Goal: Communication & Community: Participate in discussion

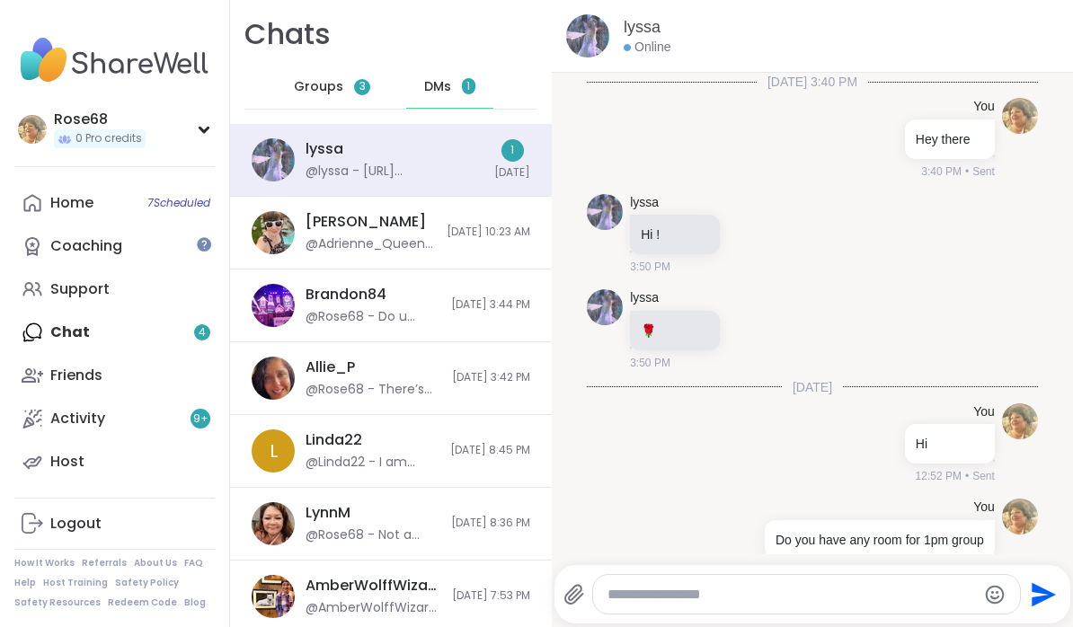
scroll to position [513, 0]
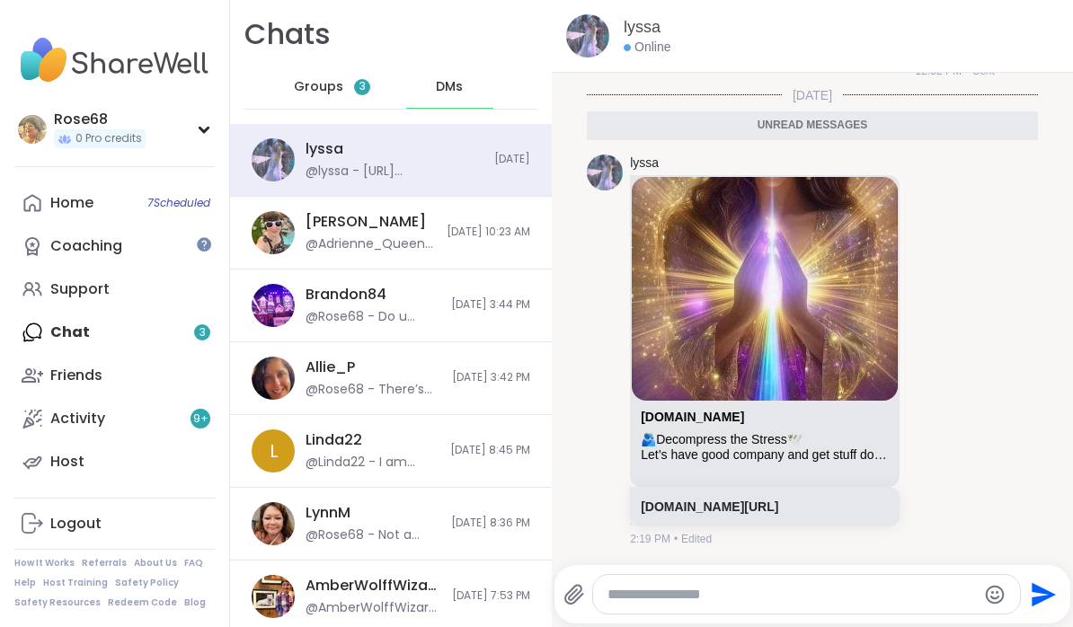
click at [103, 209] on link "Home 7 Scheduled" at bounding box center [114, 203] width 200 height 43
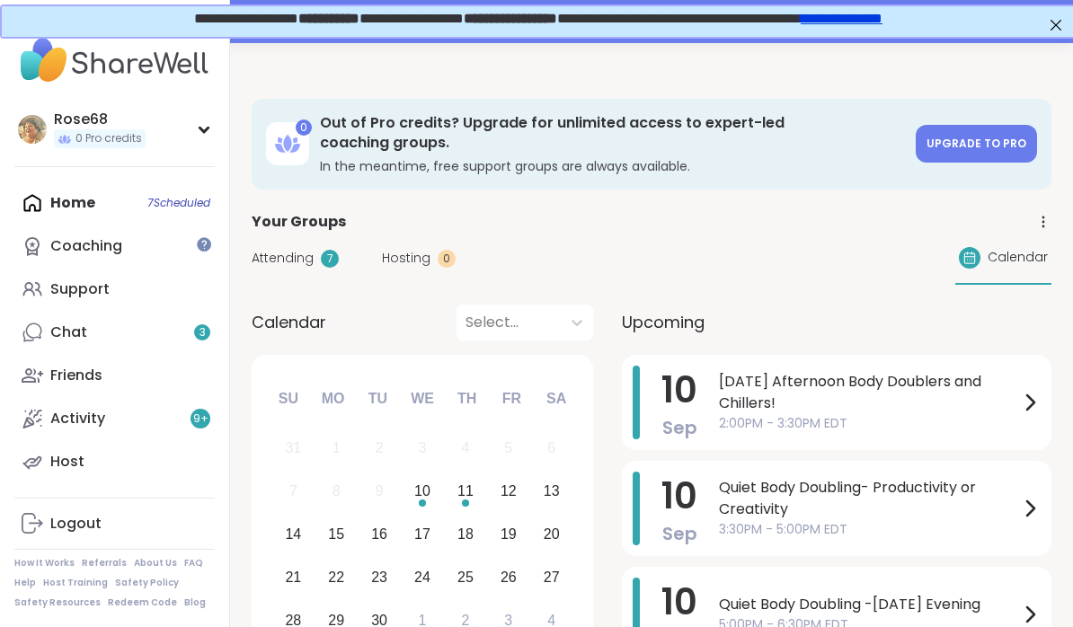
click at [761, 391] on span "[DATE] Afternoon Body Doublers and Chillers!" at bounding box center [869, 392] width 300 height 43
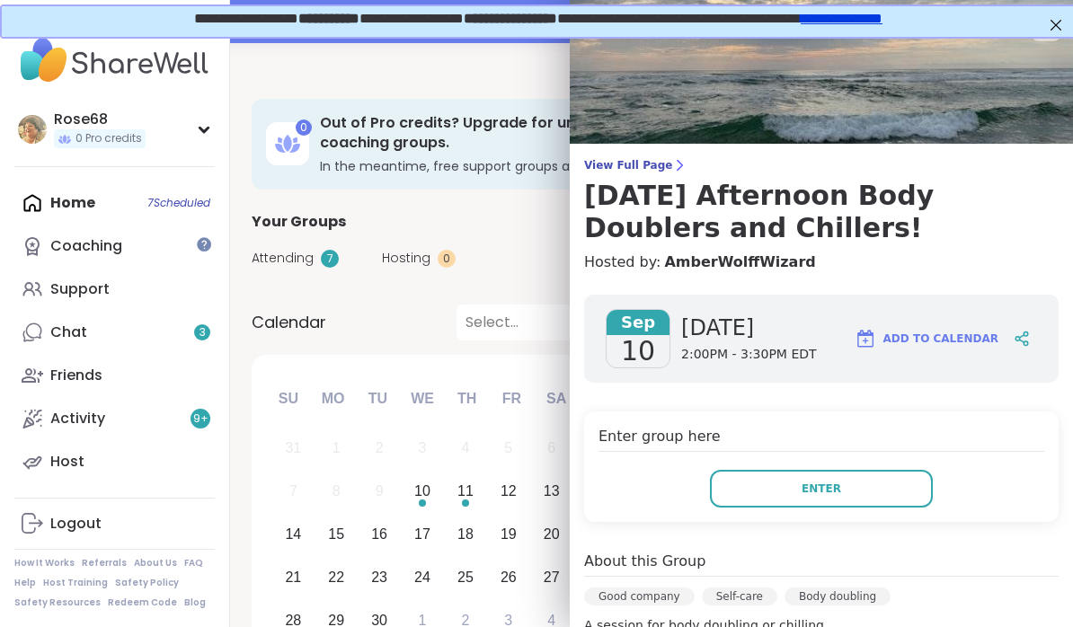
click at [792, 490] on button "Enter" at bounding box center [821, 489] width 223 height 38
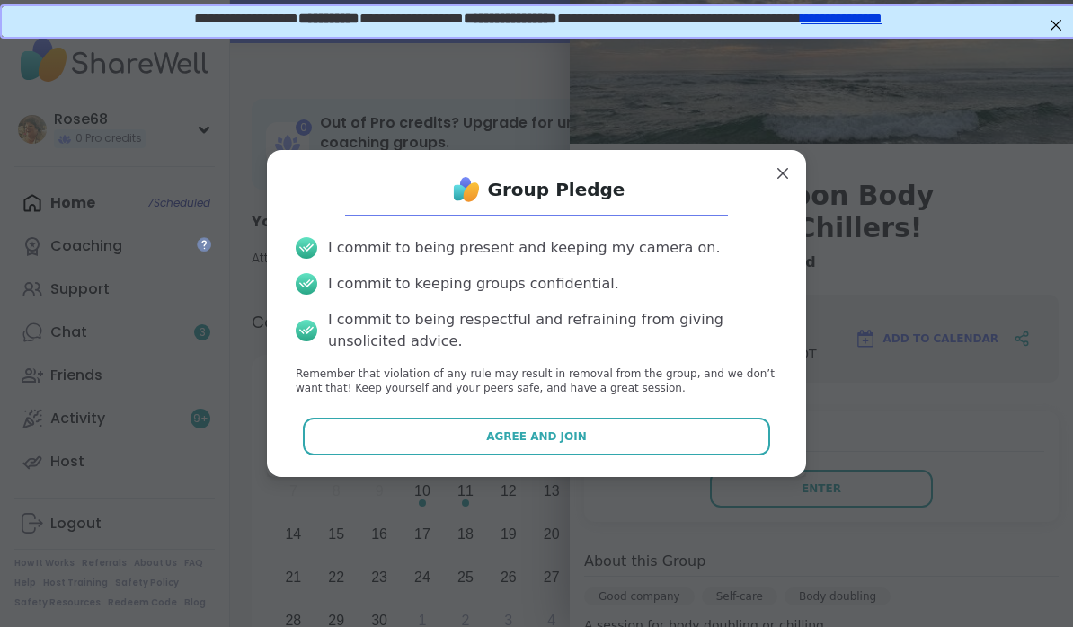
click at [550, 439] on span "Agree and Join" at bounding box center [536, 437] width 101 height 16
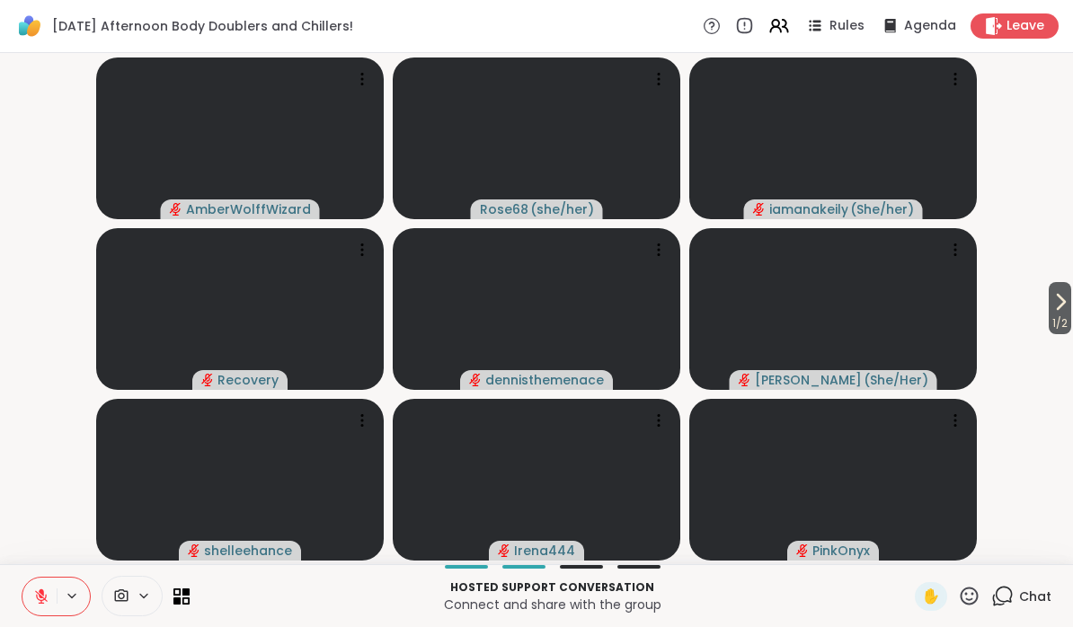
click at [60, 599] on button at bounding box center [73, 596] width 33 height 15
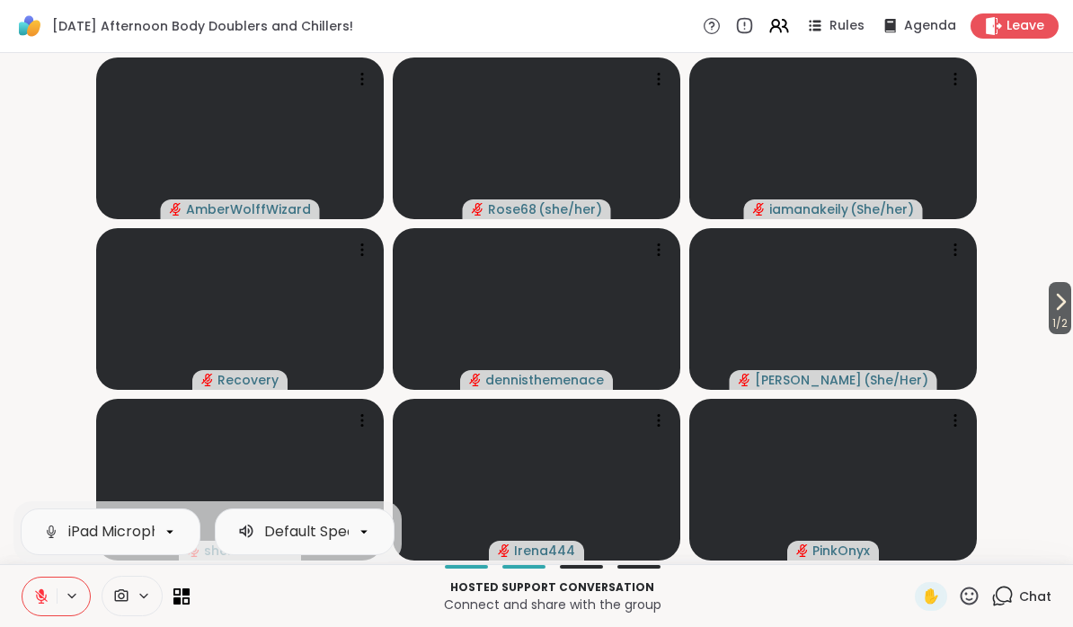
click at [59, 598] on button at bounding box center [73, 596] width 33 height 15
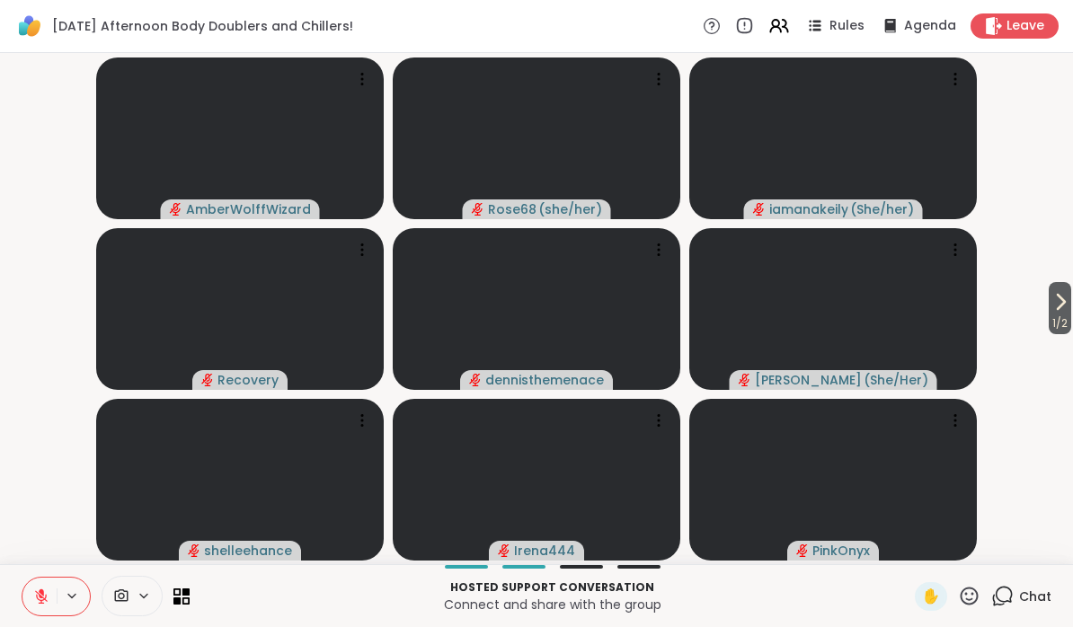
click at [57, 601] on button at bounding box center [73, 596] width 33 height 15
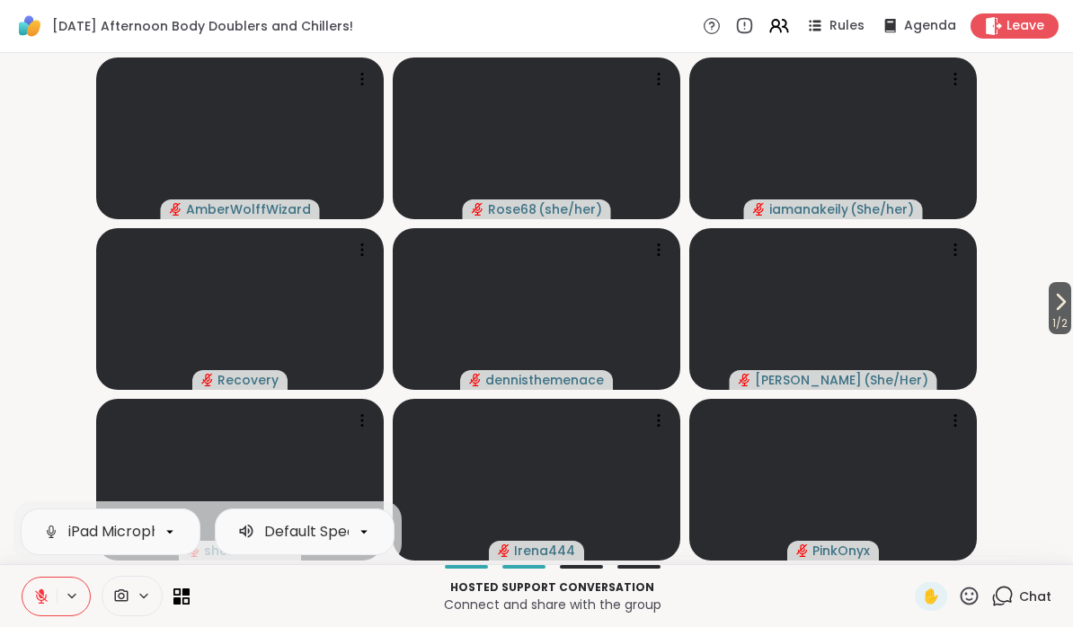
click at [52, 600] on button at bounding box center [39, 597] width 34 height 38
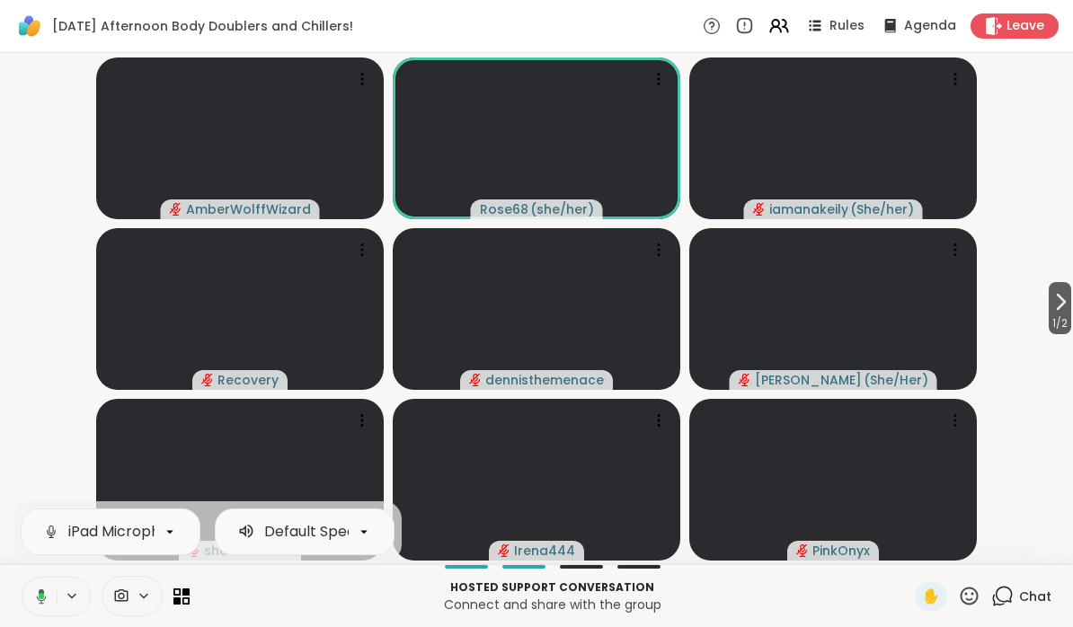
click at [51, 596] on button at bounding box center [38, 597] width 37 height 38
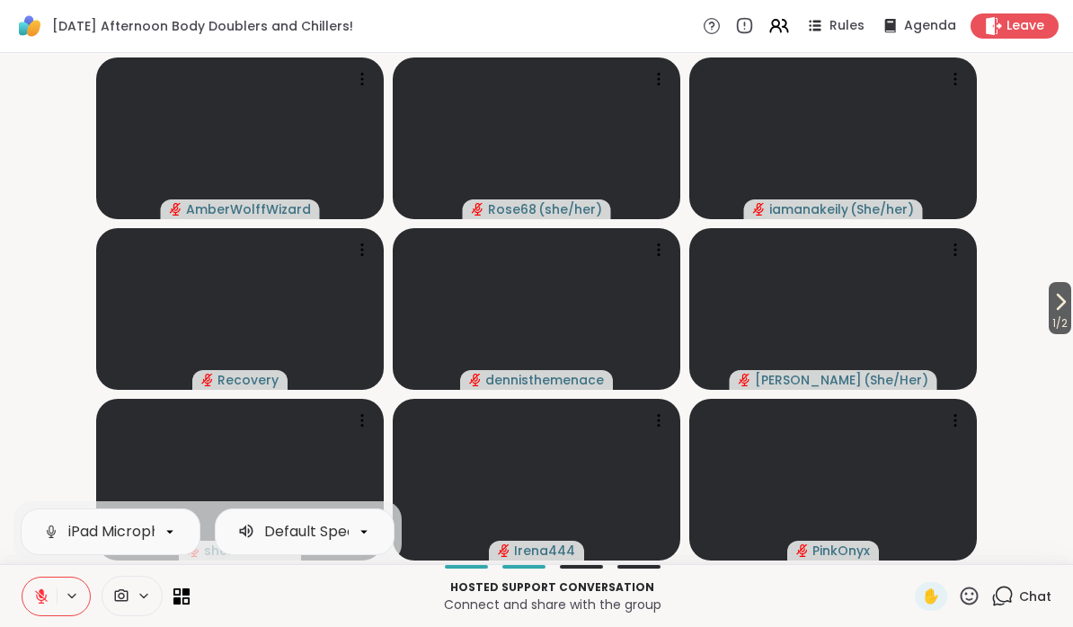
click at [128, 595] on icon at bounding box center [121, 595] width 13 height 13
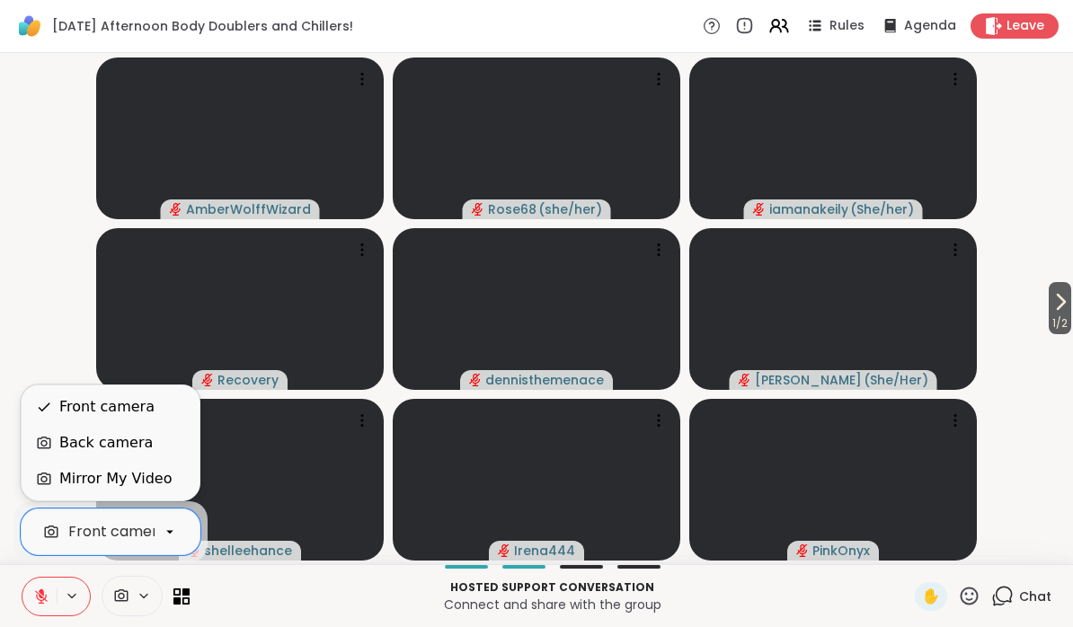
click at [68, 450] on div "Back camera" at bounding box center [105, 443] width 93 height 22
